Goal: Go to known website: Access a specific website the user already knows

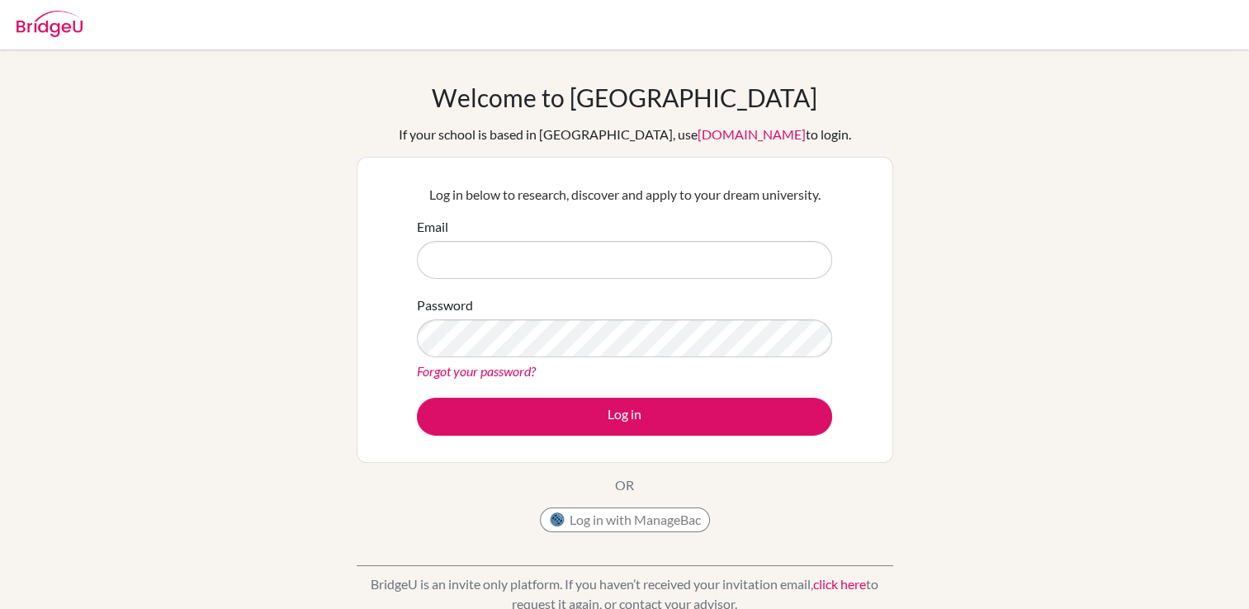
click at [715, 41] on div at bounding box center [624, 25] width 1232 height 50
click at [482, 260] on input "Email" at bounding box center [624, 260] width 415 height 38
type input "[EMAIL_ADDRESS][DOMAIN_NAME]"
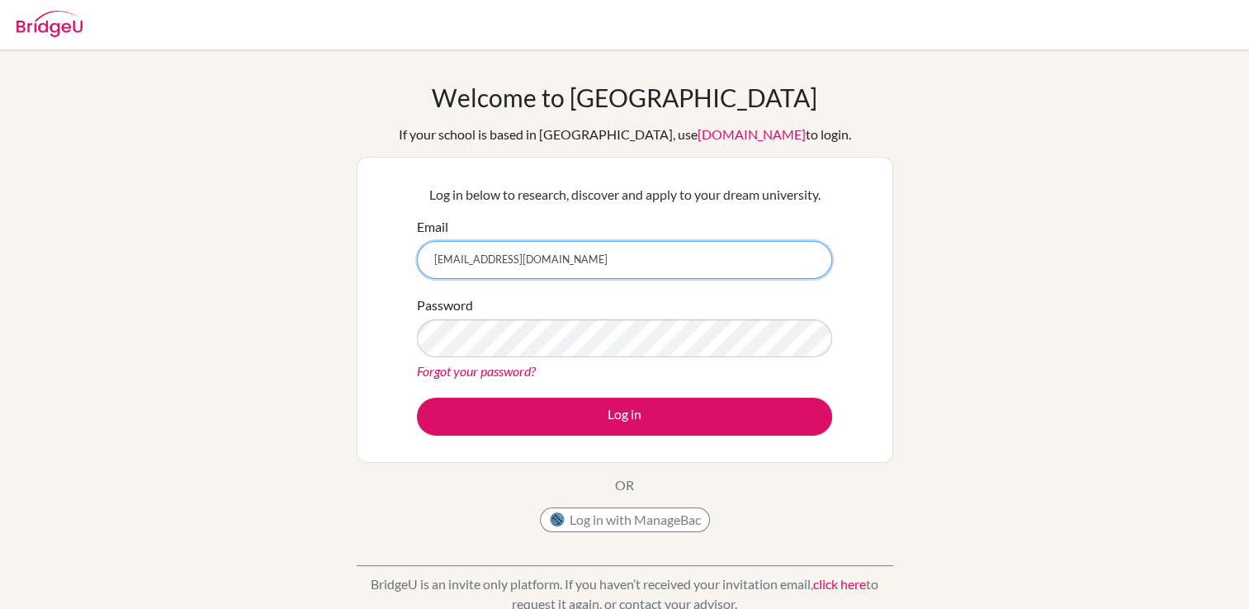
click at [560, 249] on input "[EMAIL_ADDRESS][DOMAIN_NAME]" at bounding box center [624, 260] width 415 height 38
drag, startPoint x: 568, startPoint y: 257, endPoint x: 121, endPoint y: 249, distance: 446.5
click at [125, 255] on div "Welcome to [GEOGRAPHIC_DATA] If your school is based in [GEOGRAPHIC_DATA], use …" at bounding box center [624, 353] width 1249 height 540
click at [495, 262] on input "Email" at bounding box center [624, 260] width 415 height 38
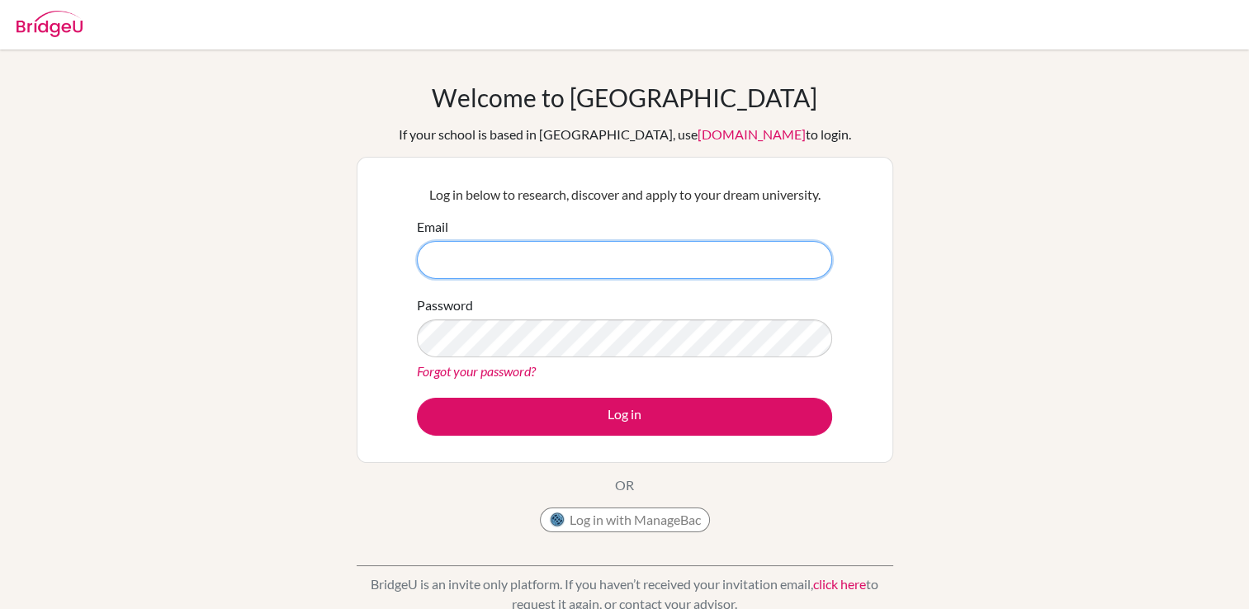
click at [451, 246] on input "Email" at bounding box center [624, 260] width 415 height 38
type input "[PERSON_NAME].[PERSON_NAME]@bos"
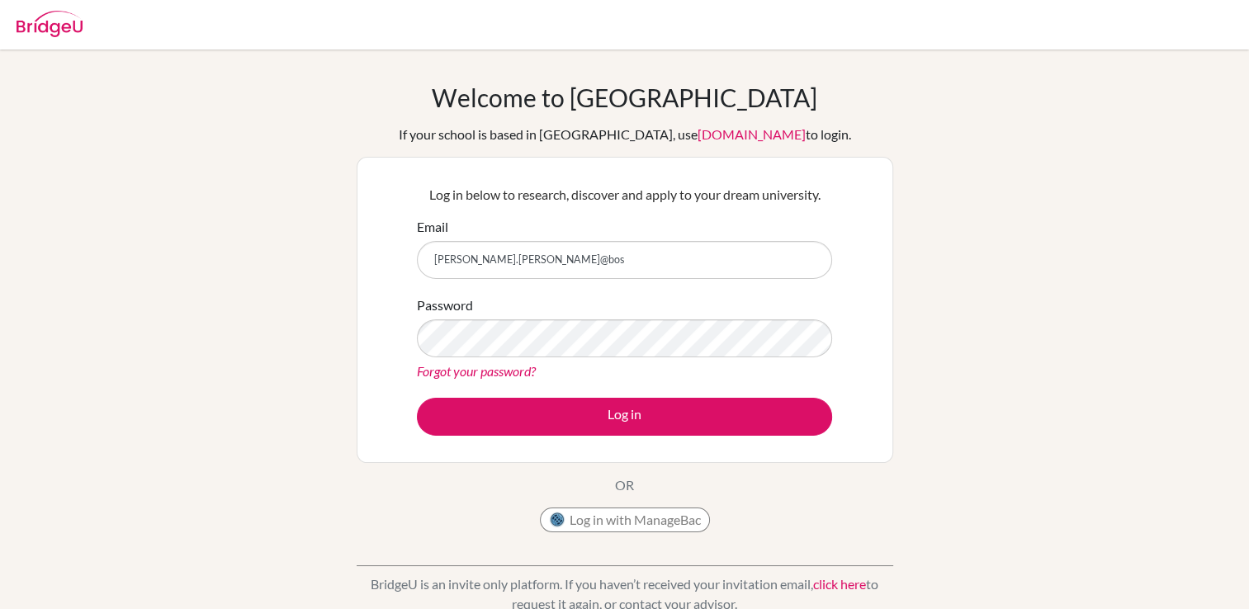
click at [716, 134] on link "[DOMAIN_NAME]" at bounding box center [751, 134] width 108 height 16
